Goal: Task Accomplishment & Management: Use online tool/utility

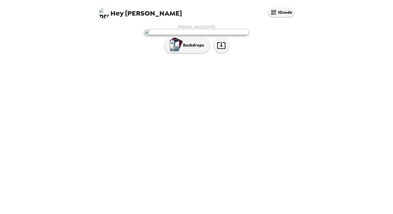
click at [192, 35] on img at bounding box center [196, 32] width 104 height 6
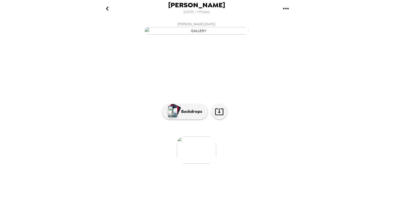
scroll to position [7, 0]
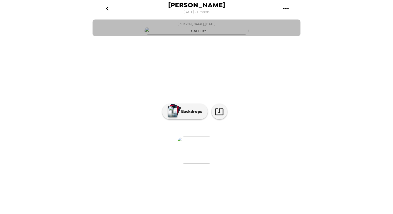
click at [189, 36] on button "[PERSON_NAME] , [DATE]" at bounding box center [196, 27] width 208 height 17
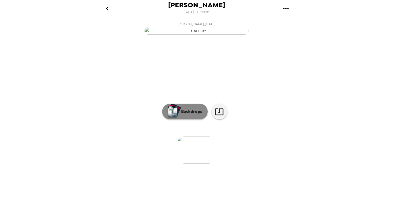
click at [194, 96] on p "Backdrops" at bounding box center [190, 111] width 24 height 6
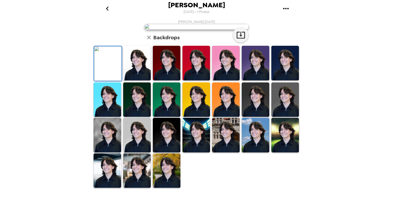
scroll to position [101, 0]
click at [188, 96] on img at bounding box center [196, 99] width 28 height 35
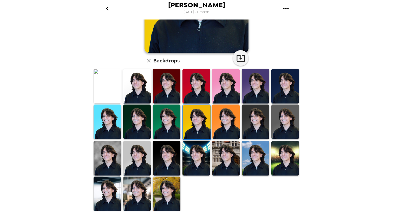
click at [174, 96] on img at bounding box center [167, 121] width 28 height 35
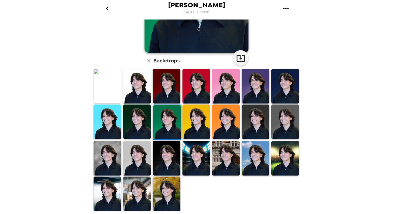
scroll to position [0, 0]
